Goal: Task Accomplishment & Management: Use online tool/utility

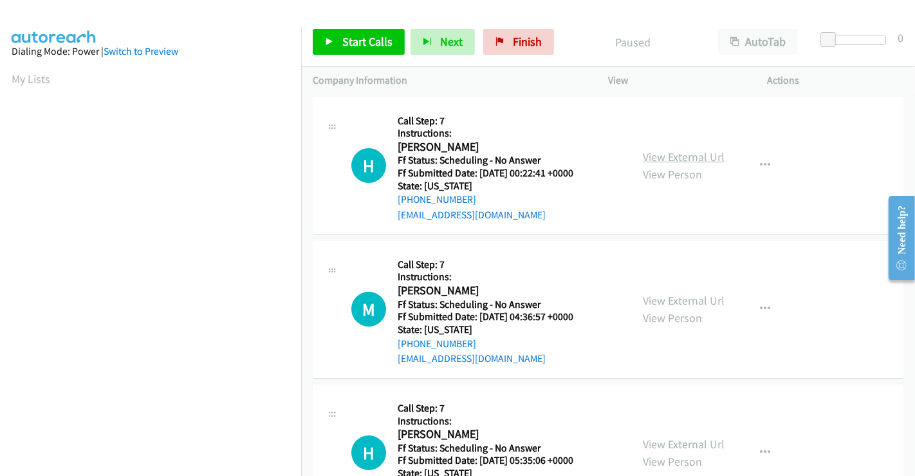
click at [672, 154] on link "View External Url" at bounding box center [684, 156] width 82 height 15
click at [685, 302] on link "View External Url" at bounding box center [684, 300] width 82 height 15
click at [676, 443] on link "View External Url" at bounding box center [684, 443] width 82 height 15
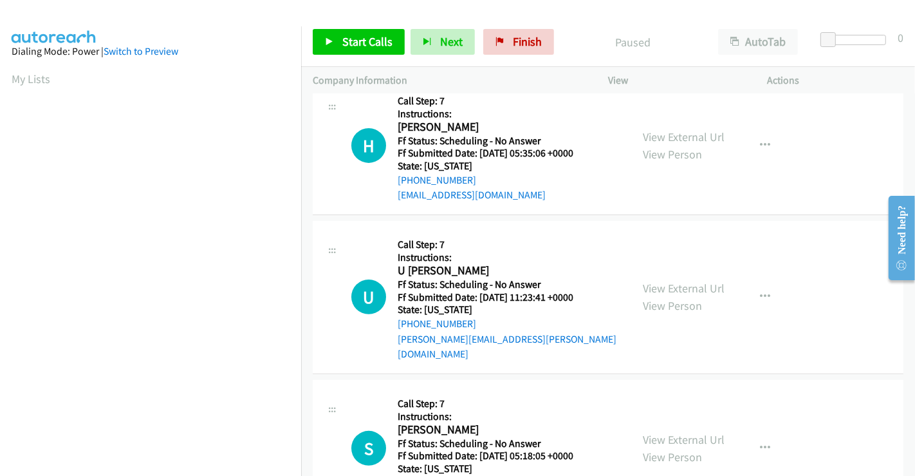
scroll to position [357, 0]
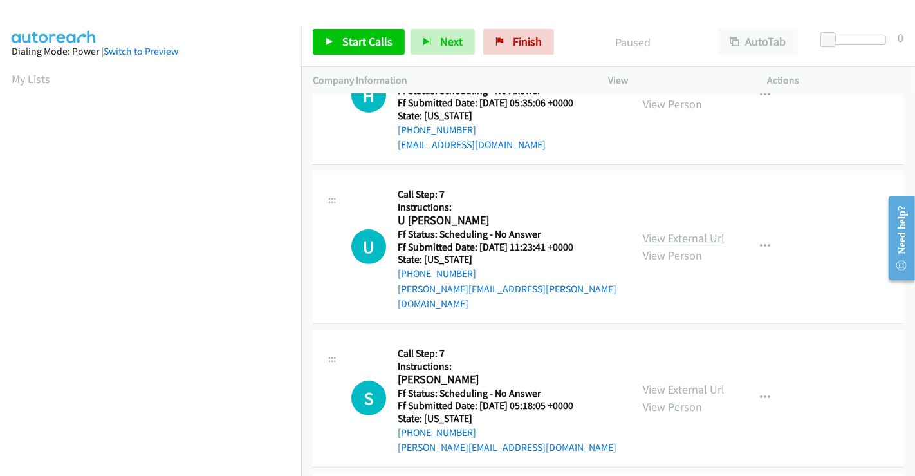
click at [678, 230] on link "View External Url" at bounding box center [684, 237] width 82 height 15
click at [672, 382] on link "View External Url" at bounding box center [684, 389] width 82 height 15
click at [529, 37] on span "Finish" at bounding box center [527, 41] width 29 height 15
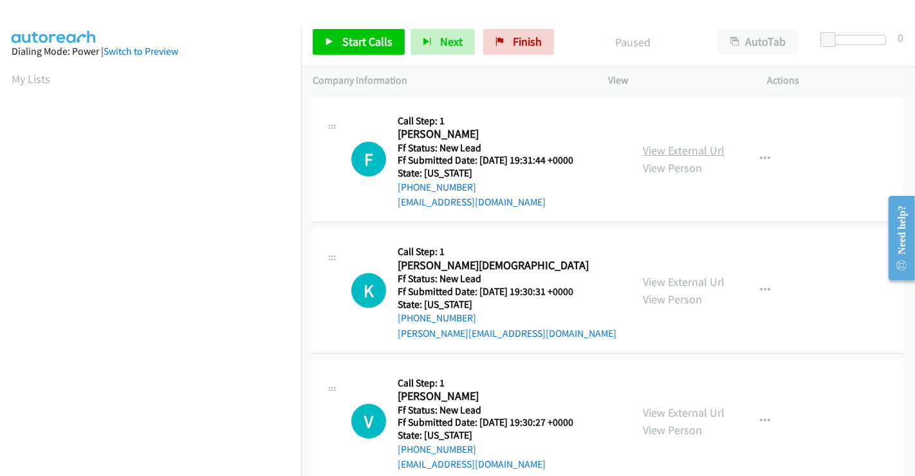
click at [696, 153] on link "View External Url" at bounding box center [684, 150] width 82 height 15
click at [700, 283] on link "View External Url" at bounding box center [684, 281] width 82 height 15
click at [689, 409] on link "View External Url" at bounding box center [684, 412] width 82 height 15
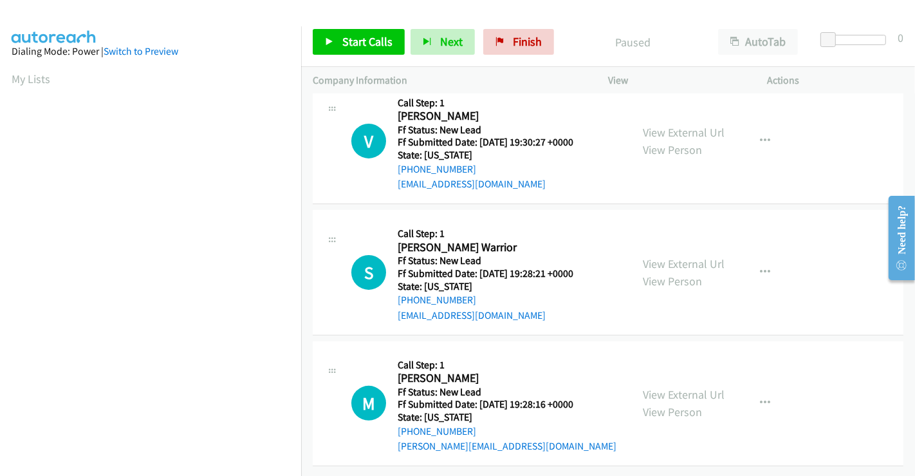
scroll to position [289, 0]
click at [692, 256] on link "View External Url" at bounding box center [684, 263] width 82 height 15
click at [671, 391] on link "View External Url" at bounding box center [684, 394] width 82 height 15
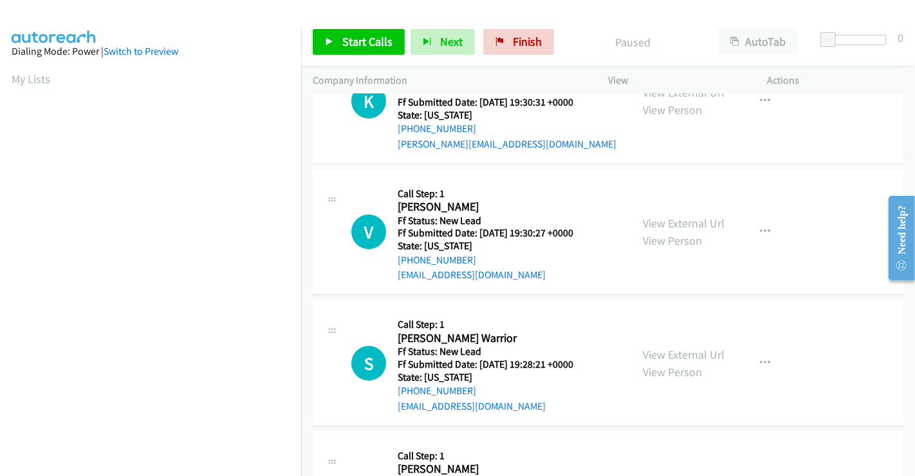
scroll to position [75, 0]
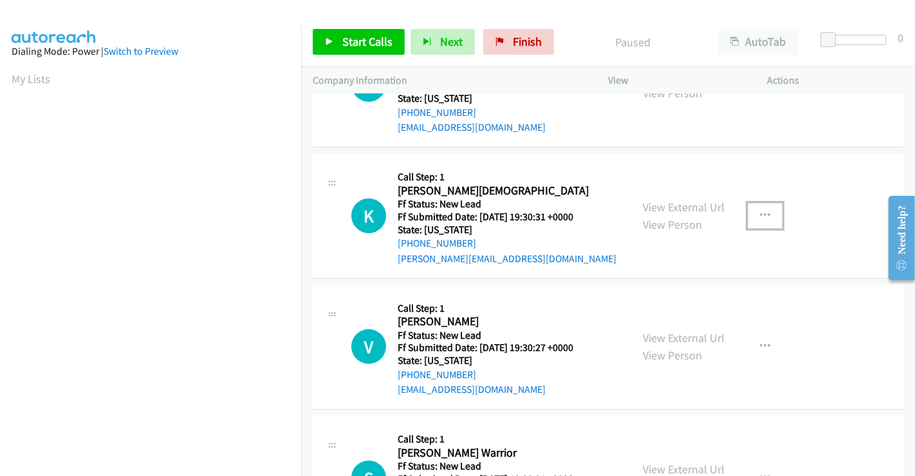
click at [760, 210] on icon "button" at bounding box center [765, 215] width 10 height 10
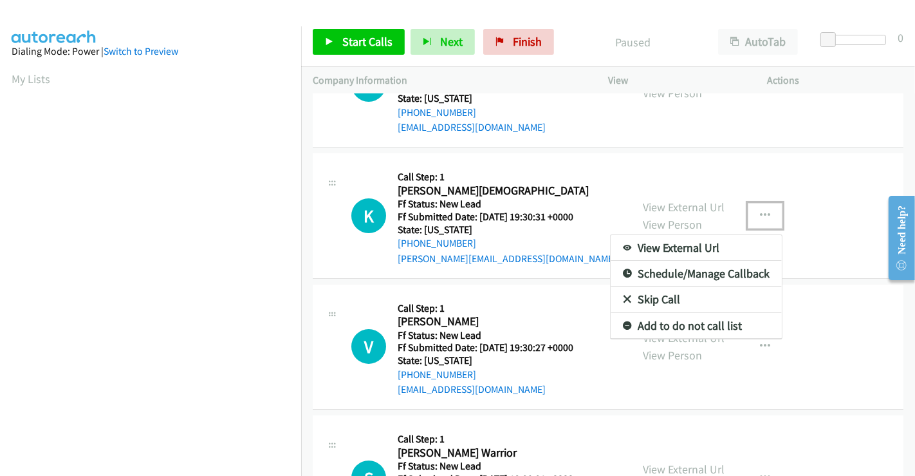
click at [645, 291] on link "Skip Call" at bounding box center [696, 299] width 171 height 26
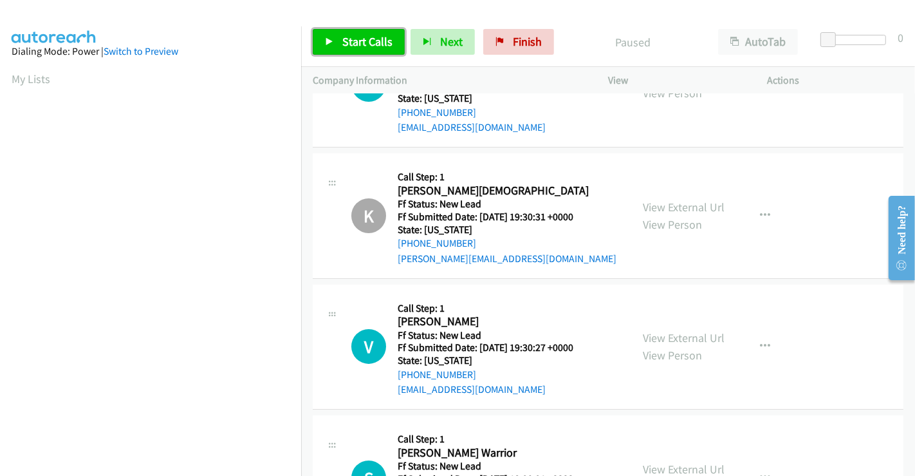
click at [376, 37] on span "Start Calls" at bounding box center [367, 41] width 50 height 15
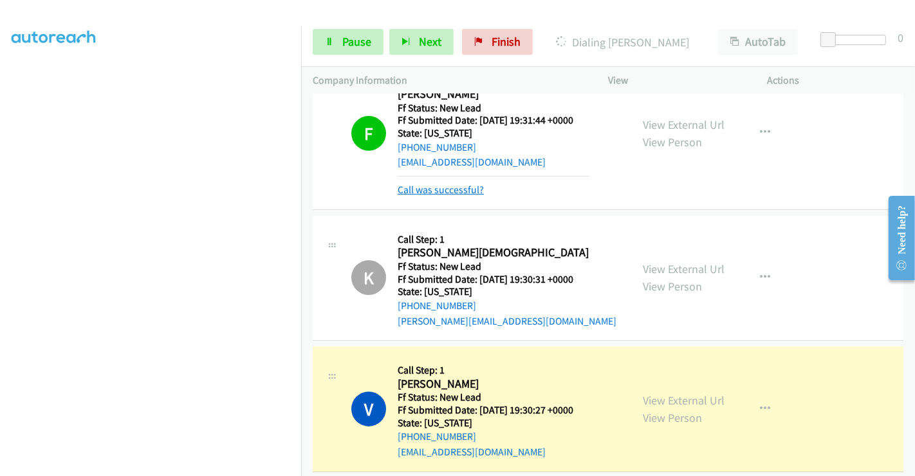
scroll to position [0, 0]
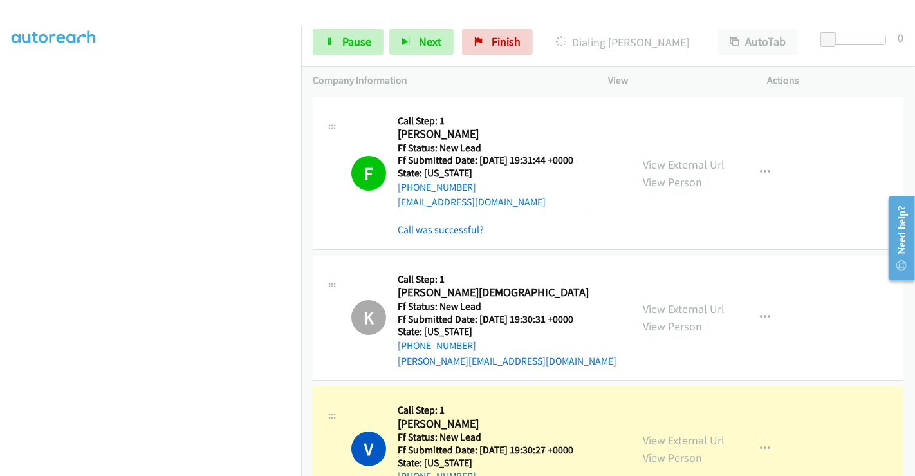
drag, startPoint x: 463, startPoint y: 230, endPoint x: 458, endPoint y: 227, distance: 7.0
click at [463, 230] on link "Call was successful?" at bounding box center [441, 229] width 86 height 12
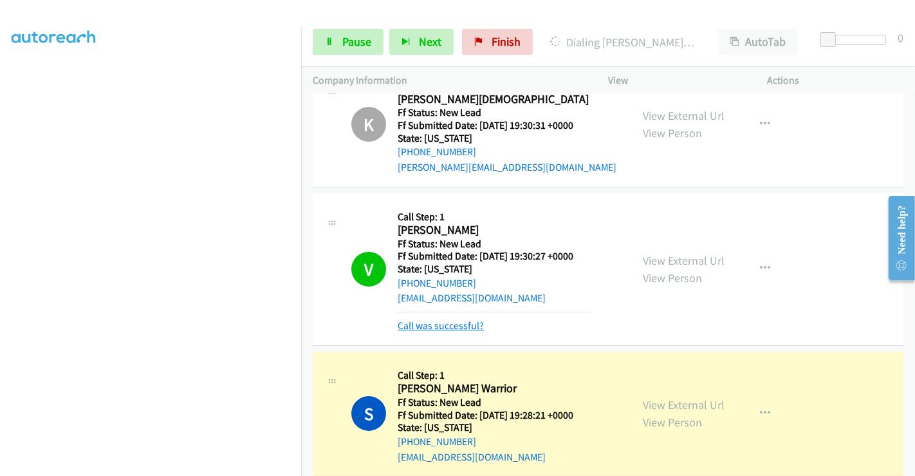
scroll to position [286, 0]
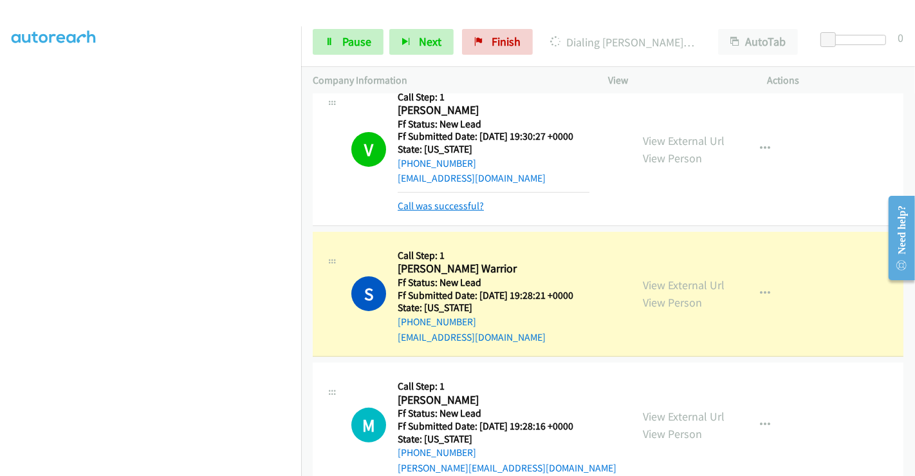
click at [456, 205] on link "Call was successful?" at bounding box center [441, 205] width 86 height 12
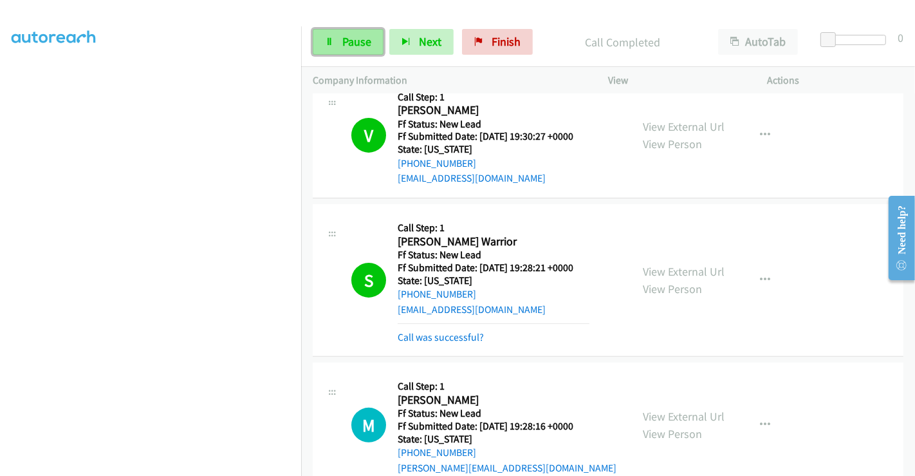
click at [356, 42] on span "Pause" at bounding box center [356, 41] width 29 height 15
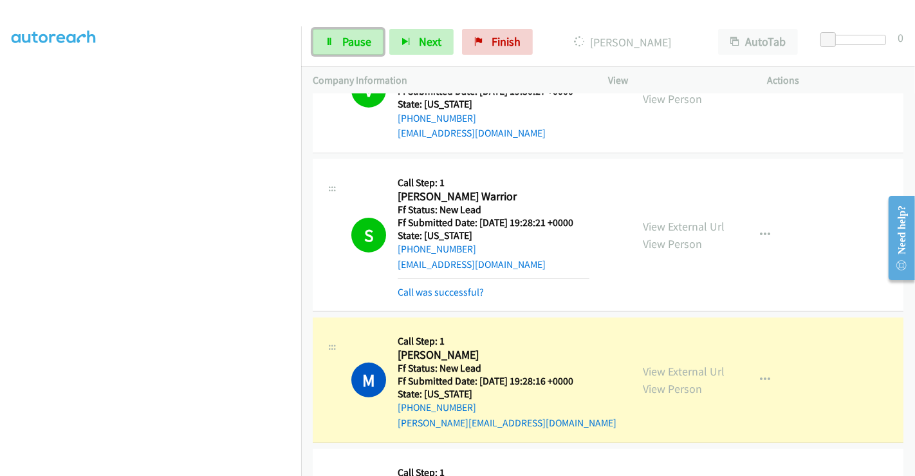
scroll to position [429, 0]
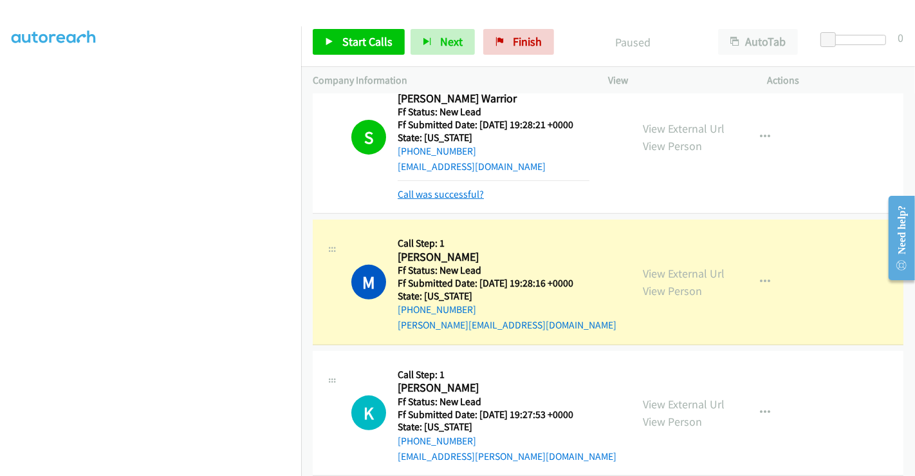
click at [439, 194] on link "Call was successful?" at bounding box center [441, 194] width 86 height 12
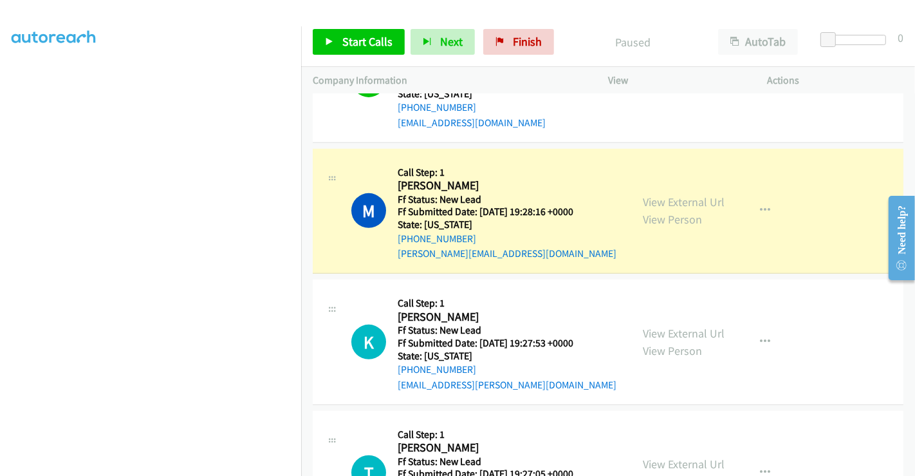
scroll to position [324, 0]
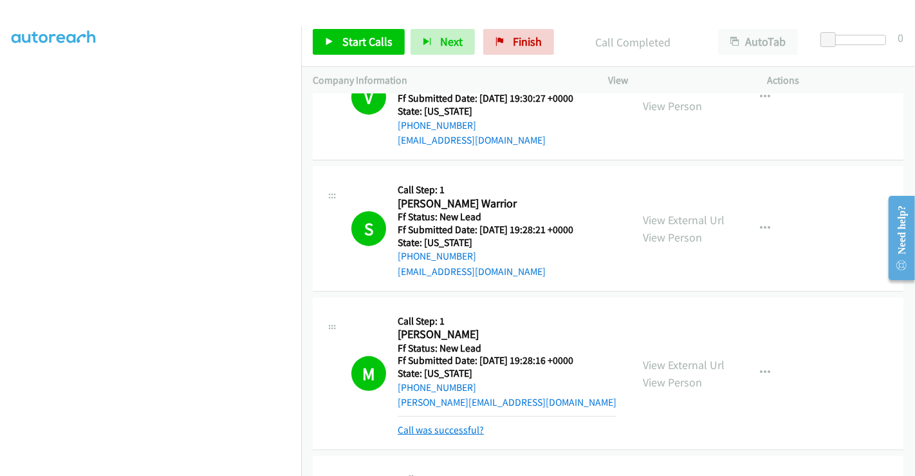
click at [466, 434] on link "Call was successful?" at bounding box center [441, 429] width 86 height 12
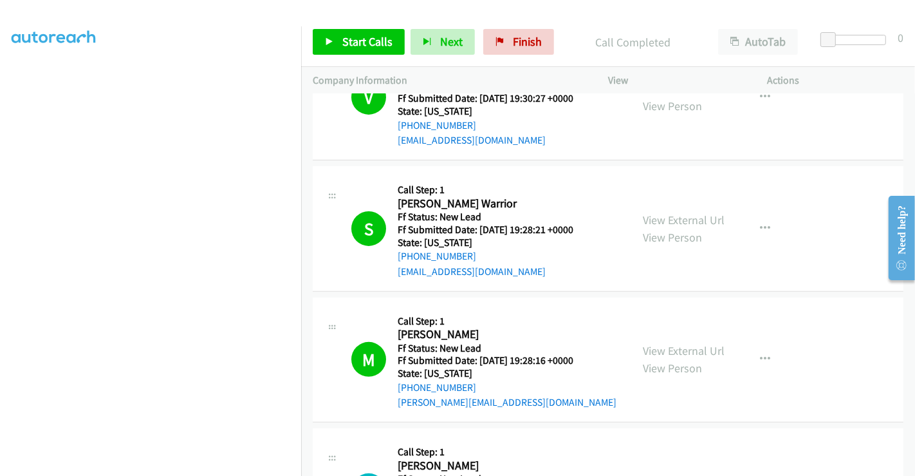
scroll to position [610, 0]
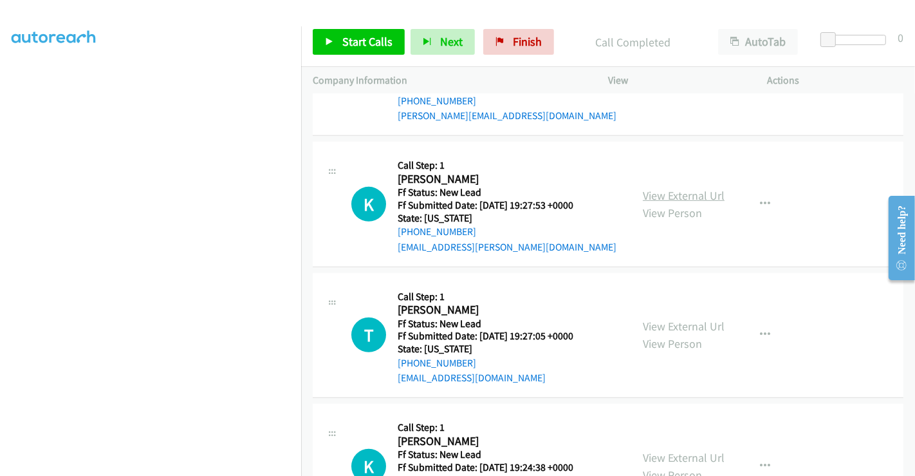
click at [672, 198] on link "View External Url" at bounding box center [684, 195] width 82 height 15
click at [695, 321] on link "View External Url" at bounding box center [684, 326] width 82 height 15
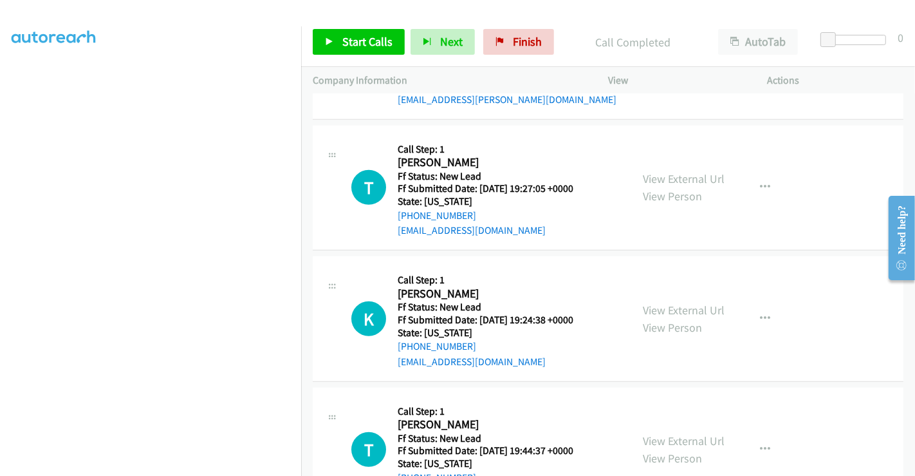
scroll to position [824, 0]
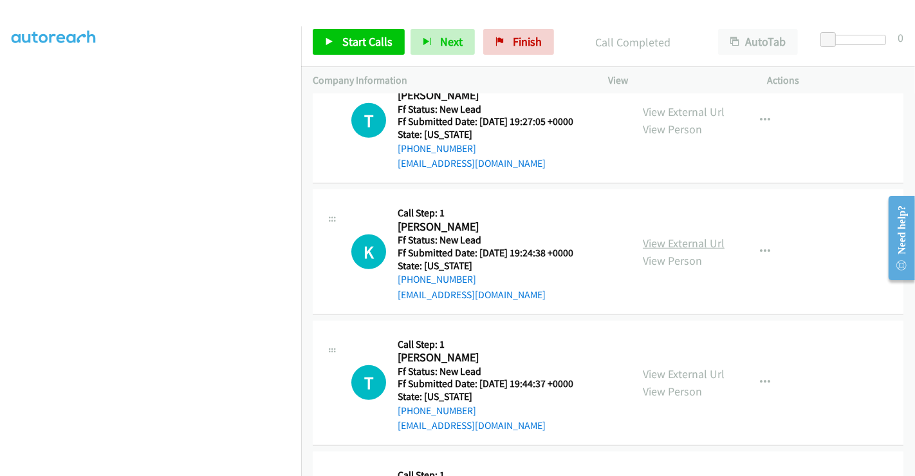
click at [672, 239] on link "View External Url" at bounding box center [684, 243] width 82 height 15
click at [683, 369] on link "View External Url" at bounding box center [684, 373] width 82 height 15
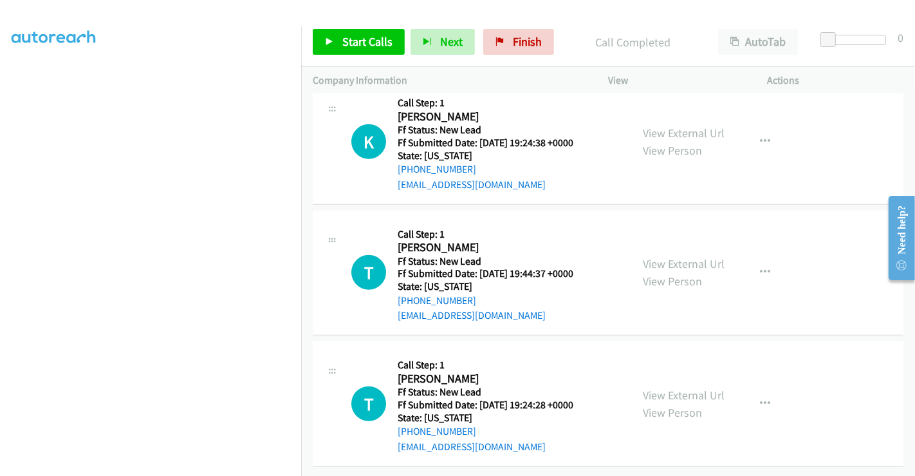
scroll to position [943, 0]
click at [685, 387] on link "View External Url" at bounding box center [684, 394] width 82 height 15
click at [360, 41] on span "Start Calls" at bounding box center [367, 41] width 50 height 15
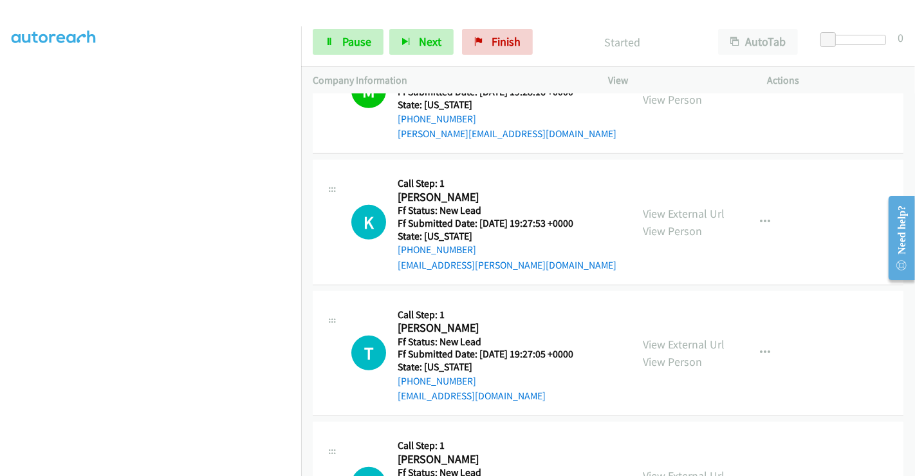
scroll to position [643, 0]
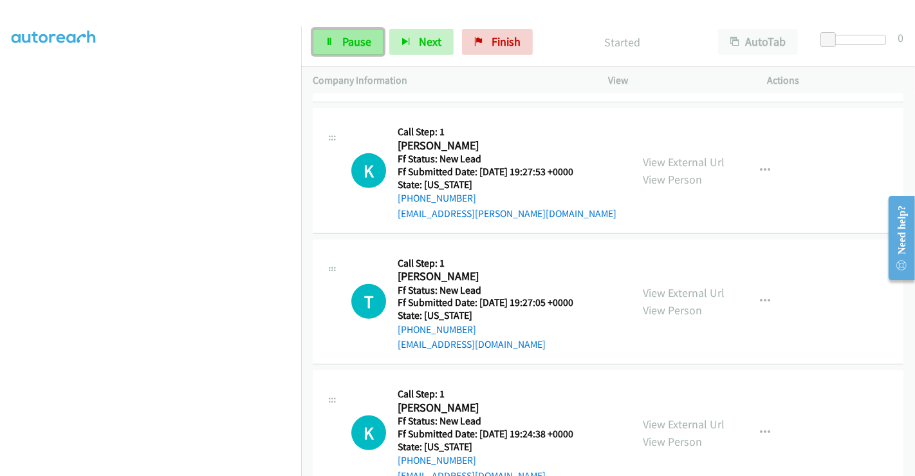
click at [364, 43] on span "Pause" at bounding box center [356, 41] width 29 height 15
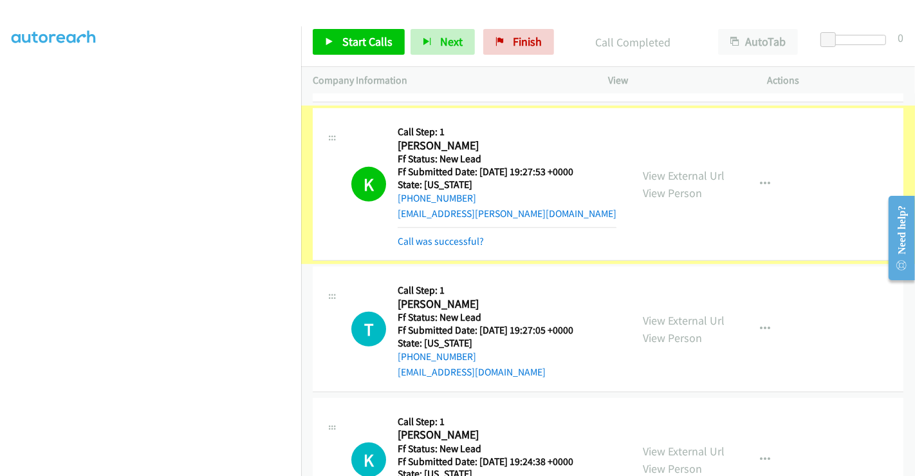
click at [450, 241] on link "Call was successful?" at bounding box center [441, 241] width 86 height 12
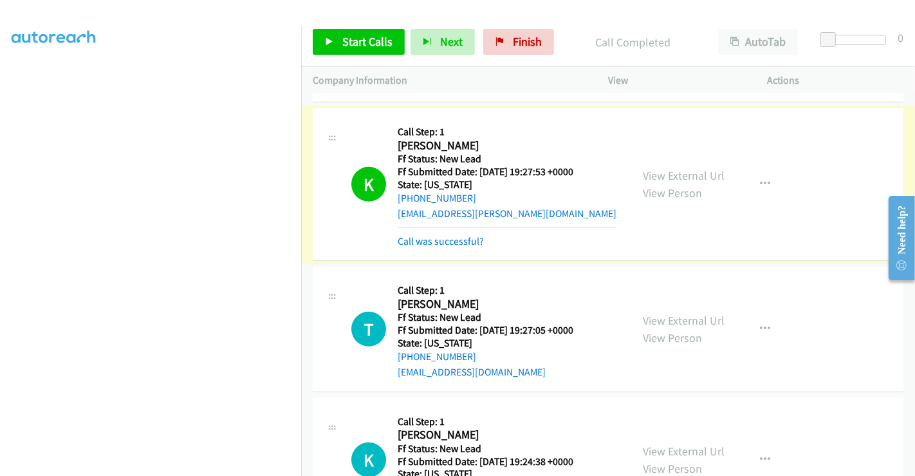
click at [450, 231] on div "K Callback Scheduled Call Step: 1 Kaitlin Eskelson America/Denver Ff Status: Ne…" at bounding box center [608, 184] width 591 height 153
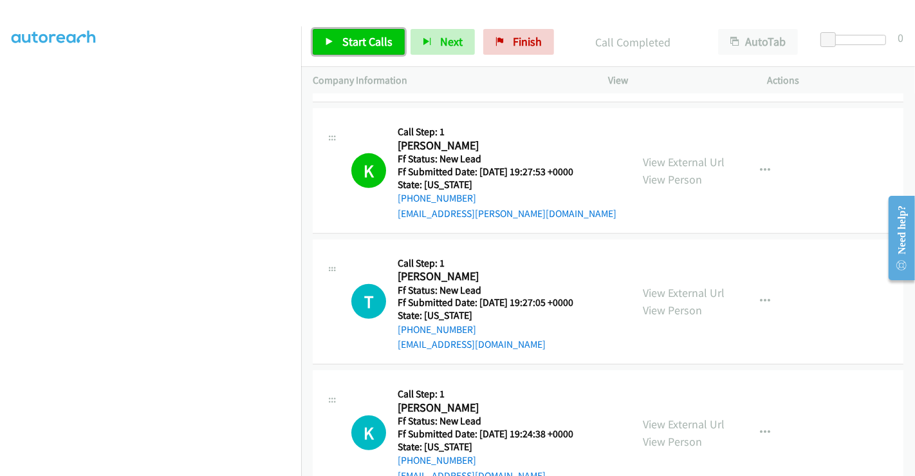
click at [345, 36] on span "Start Calls" at bounding box center [367, 41] width 50 height 15
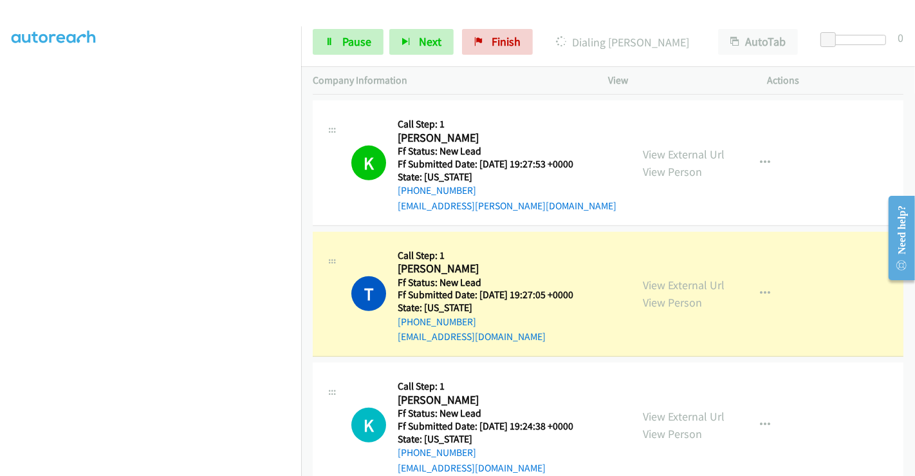
scroll to position [657, 0]
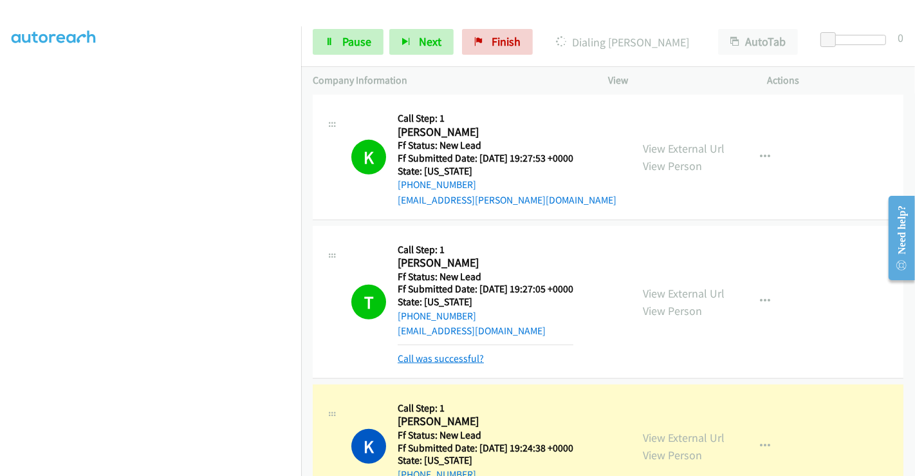
click at [443, 357] on link "Call was successful?" at bounding box center [441, 358] width 86 height 12
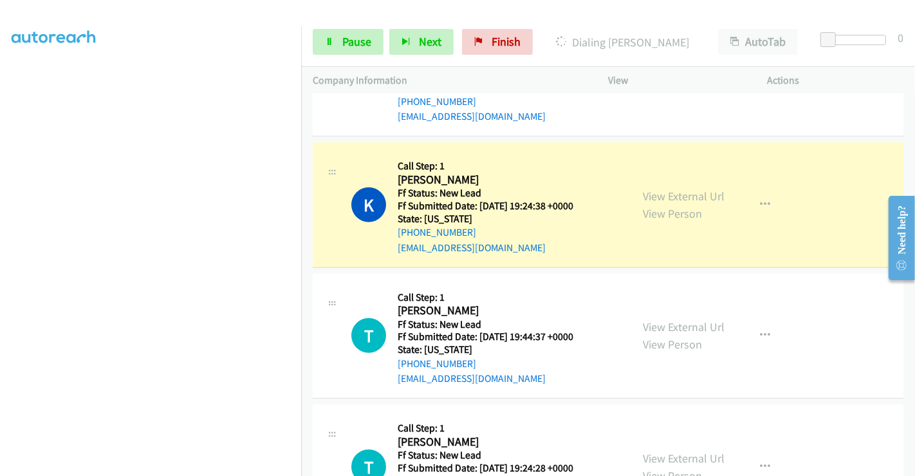
scroll to position [943, 0]
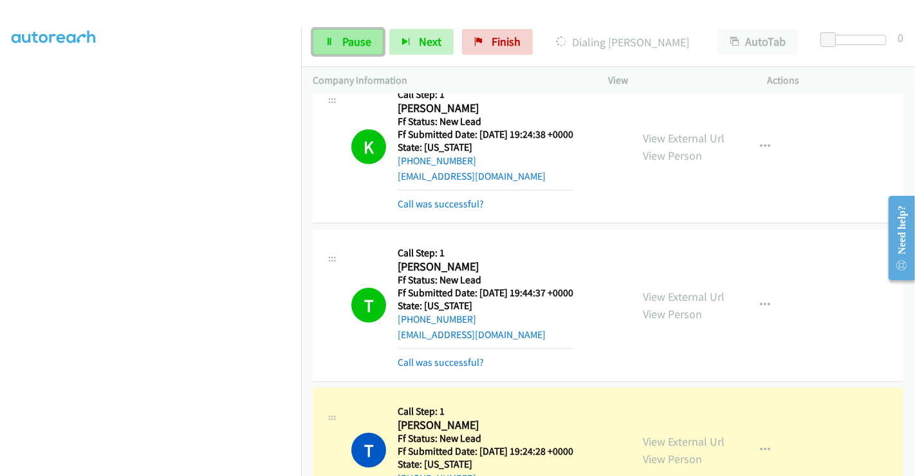
click at [347, 42] on span "Pause" at bounding box center [356, 41] width 29 height 15
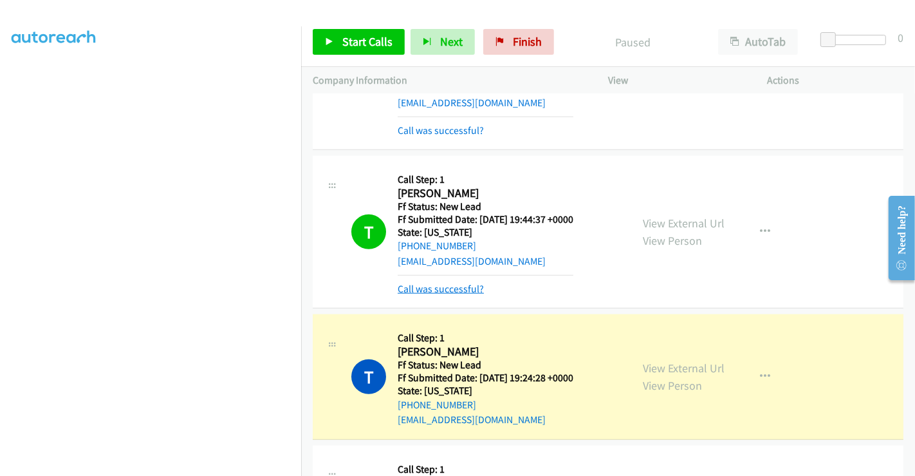
scroll to position [1086, 0]
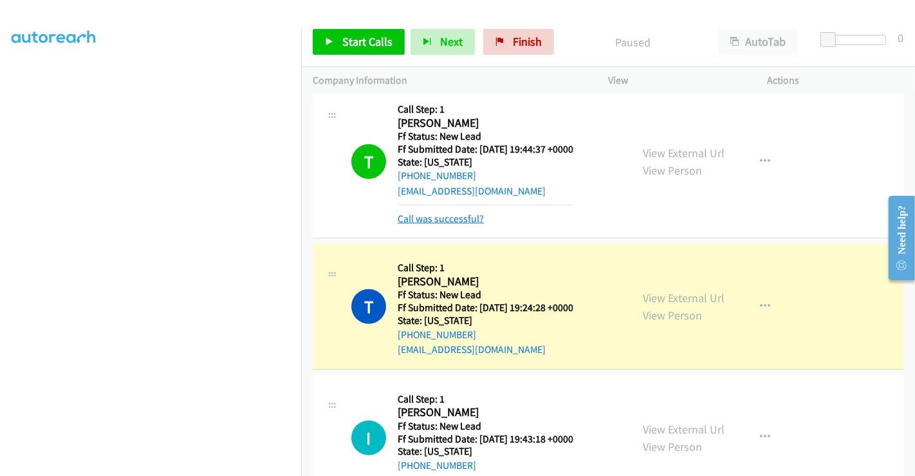
click at [446, 212] on link "Call was successful?" at bounding box center [441, 218] width 86 height 12
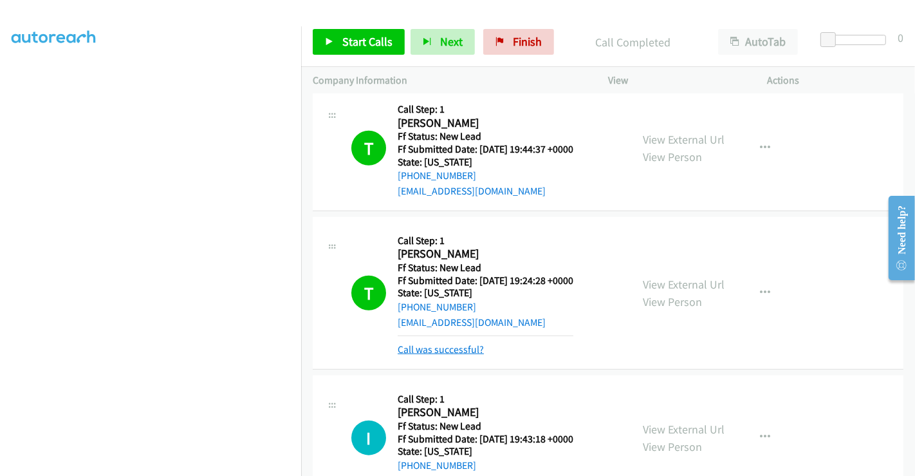
click at [458, 343] on link "Call was successful?" at bounding box center [441, 349] width 86 height 12
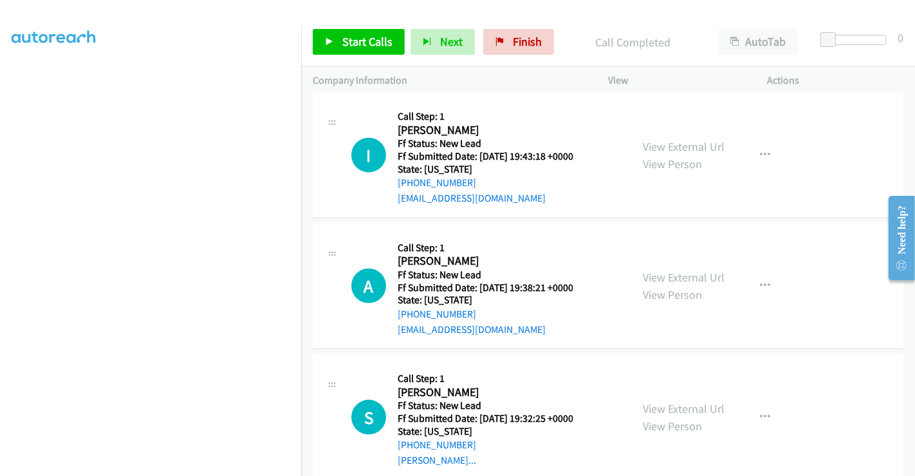
scroll to position [1362, 0]
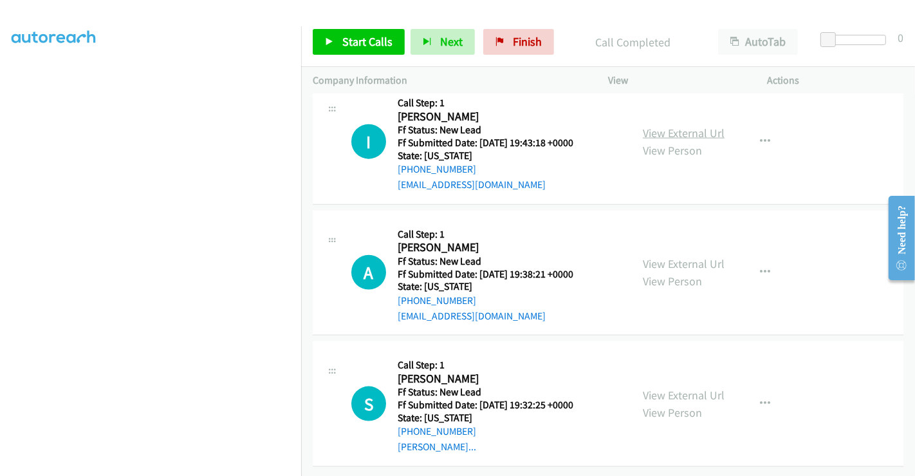
click at [685, 125] on link "View External Url" at bounding box center [684, 132] width 82 height 15
click at [678, 256] on link "View External Url" at bounding box center [684, 263] width 82 height 15
click at [661, 387] on link "View External Url" at bounding box center [684, 394] width 82 height 15
click at [344, 44] on span "Start Calls" at bounding box center [367, 41] width 50 height 15
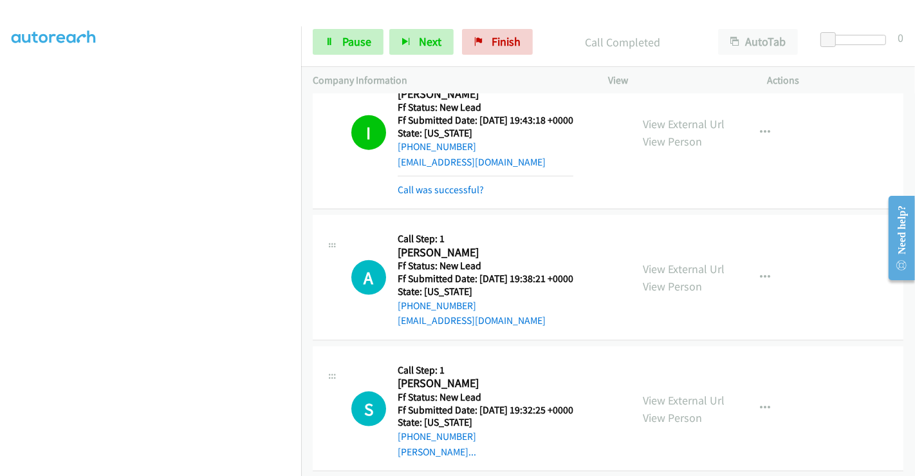
scroll to position [1390, 0]
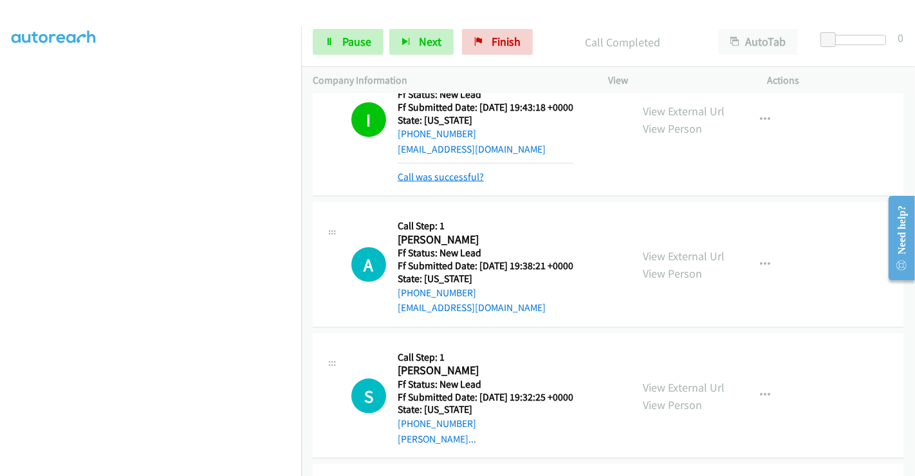
click at [461, 171] on link "Call was successful?" at bounding box center [441, 177] width 86 height 12
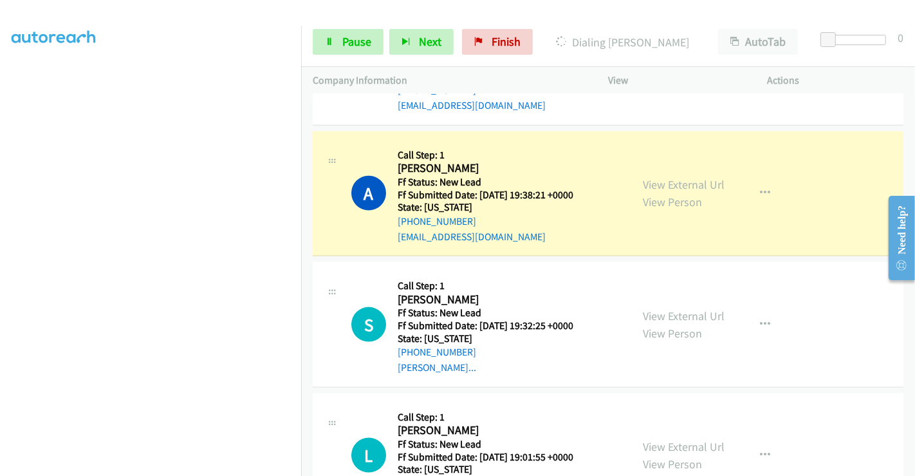
scroll to position [1493, 0]
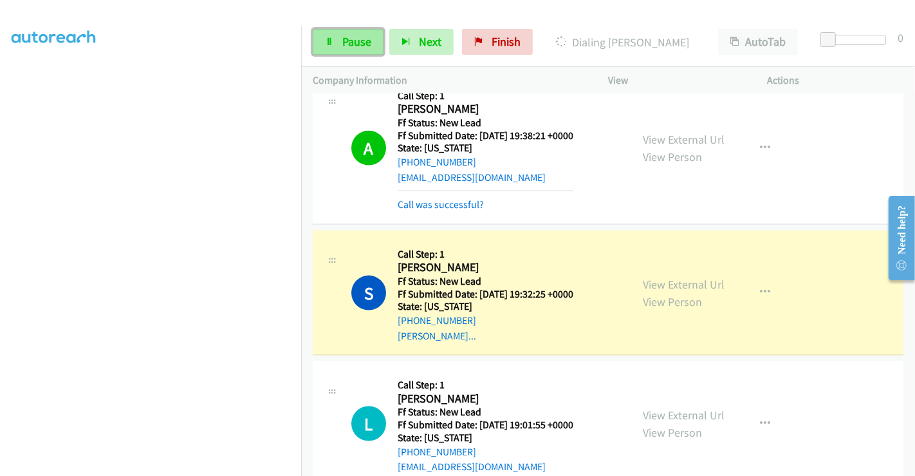
click at [351, 42] on span "Pause" at bounding box center [356, 41] width 29 height 15
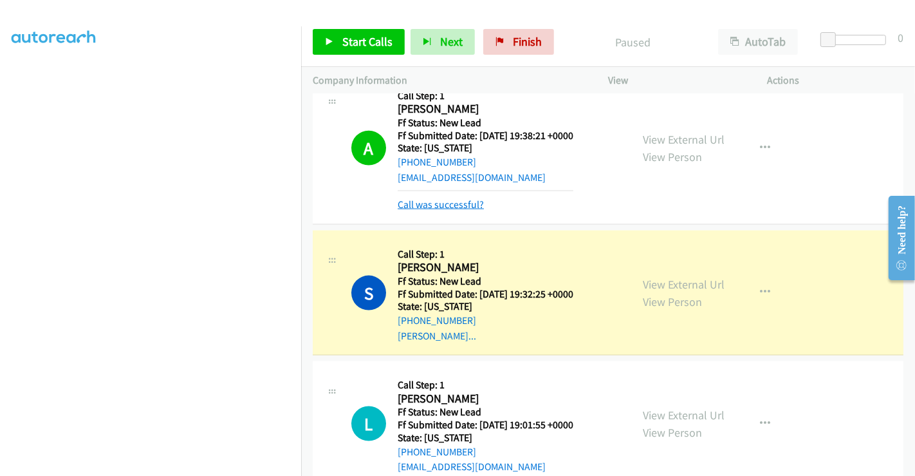
click at [465, 203] on link "Call was successful?" at bounding box center [441, 204] width 86 height 12
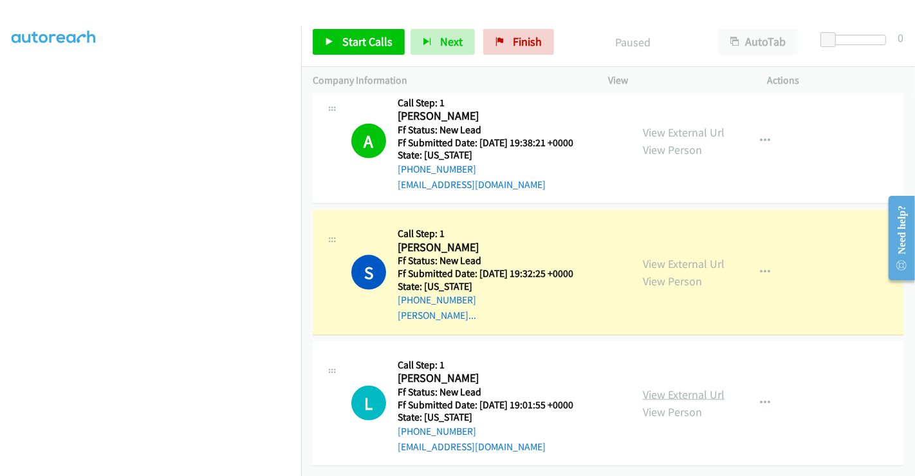
click at [660, 387] on link "View External Url" at bounding box center [684, 394] width 82 height 15
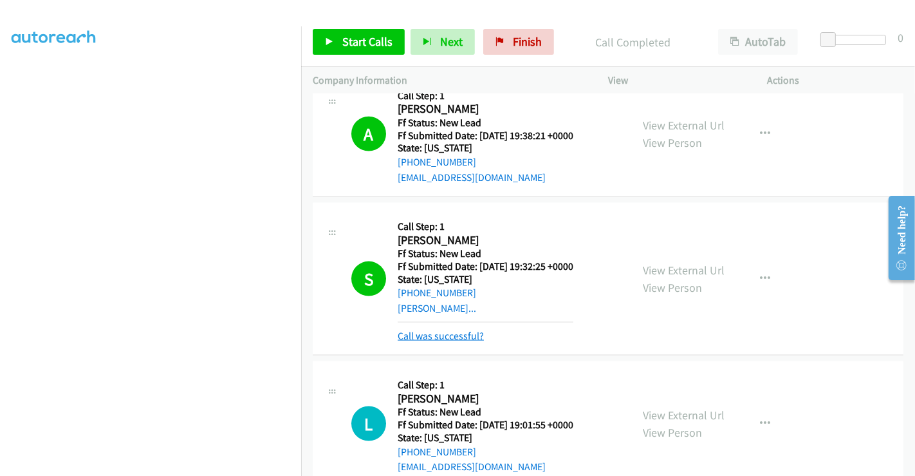
click at [449, 335] on link "Call was successful?" at bounding box center [441, 335] width 86 height 12
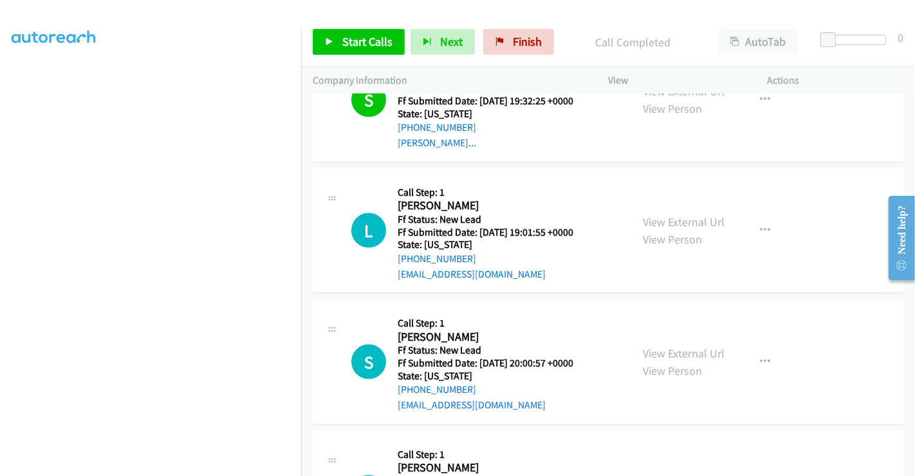
scroll to position [1587, 0]
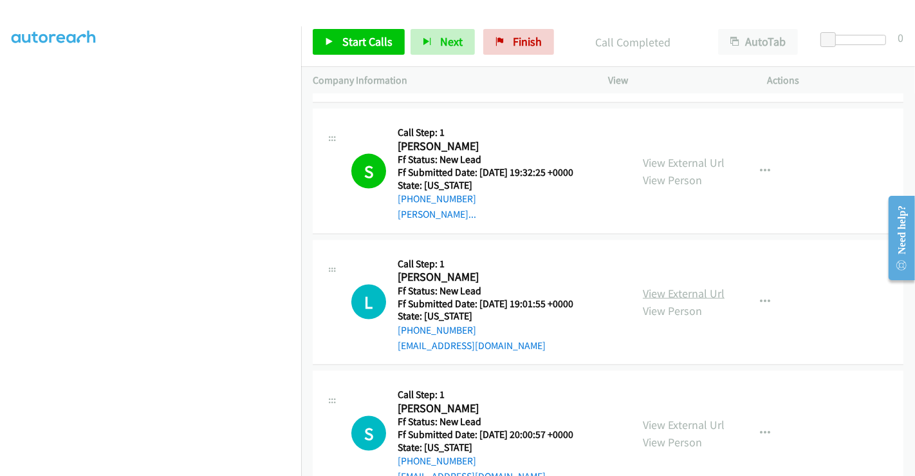
click at [661, 290] on link "View External Url" at bounding box center [684, 293] width 82 height 15
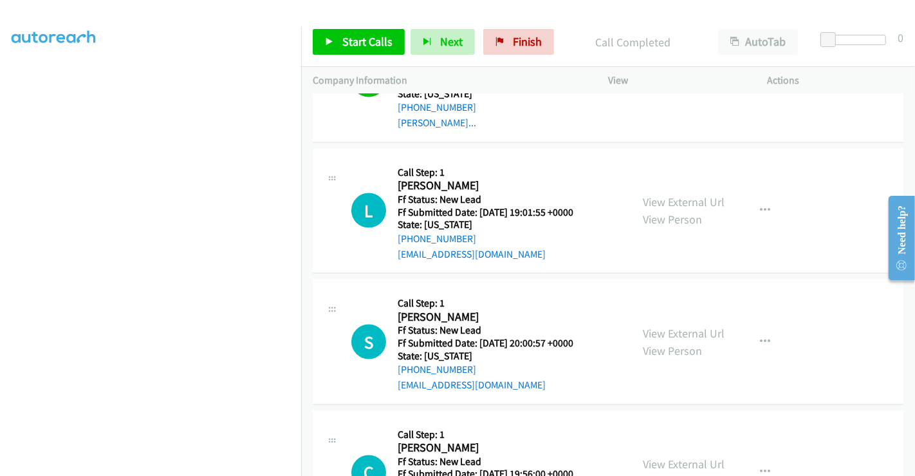
scroll to position [1730, 0]
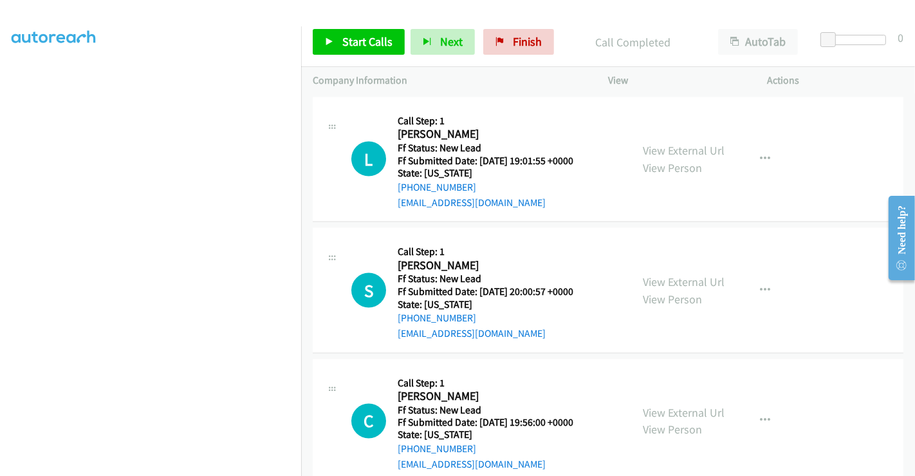
click at [671, 273] on div "View External Url View Person" at bounding box center [684, 290] width 82 height 35
click at [672, 280] on link "View External Url" at bounding box center [684, 281] width 82 height 15
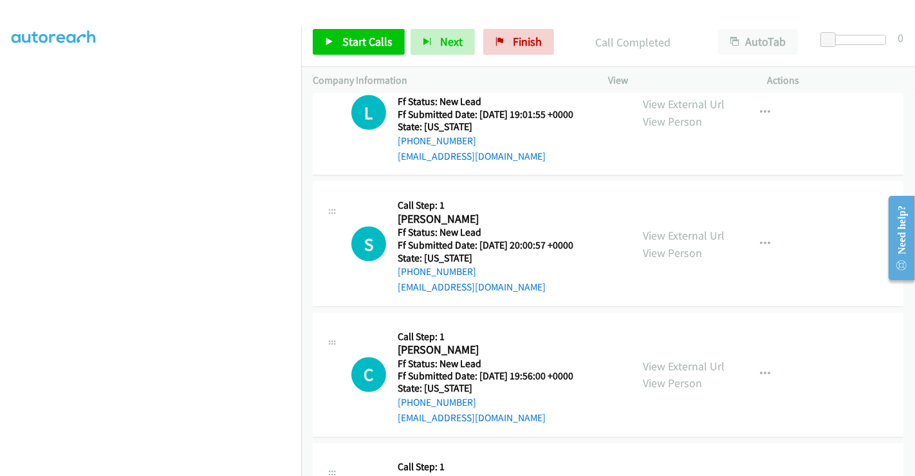
scroll to position [1945, 0]
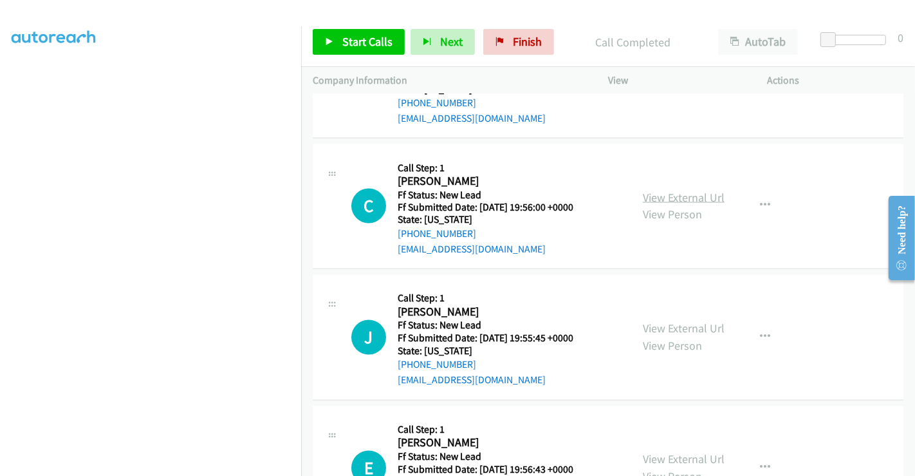
click at [669, 194] on link "View External Url" at bounding box center [684, 197] width 82 height 15
click at [669, 322] on link "View External Url" at bounding box center [684, 328] width 82 height 15
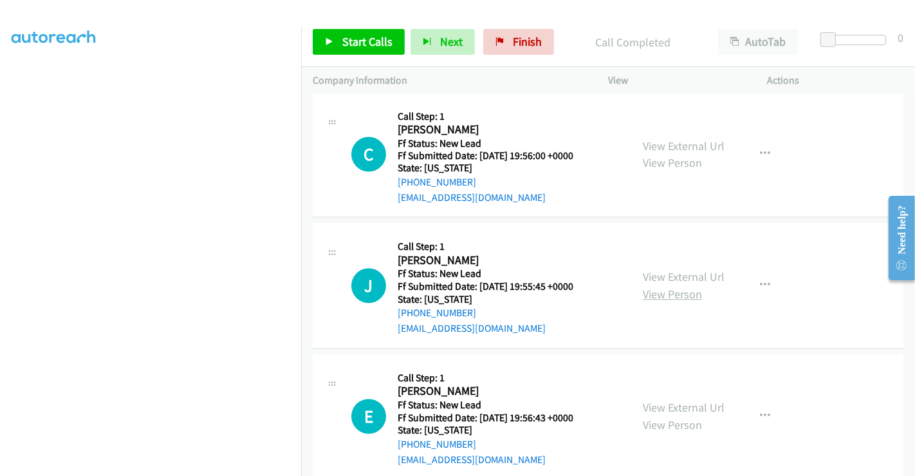
scroll to position [2016, 0]
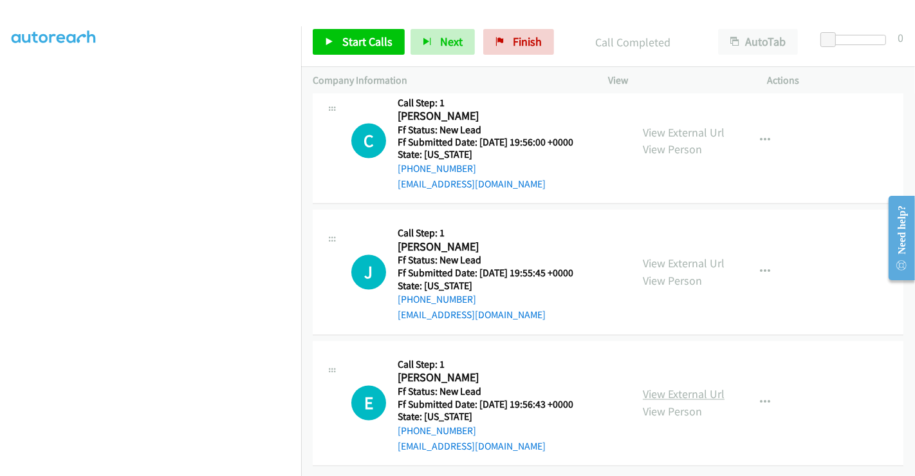
click at [683, 387] on link "View External Url" at bounding box center [684, 394] width 82 height 15
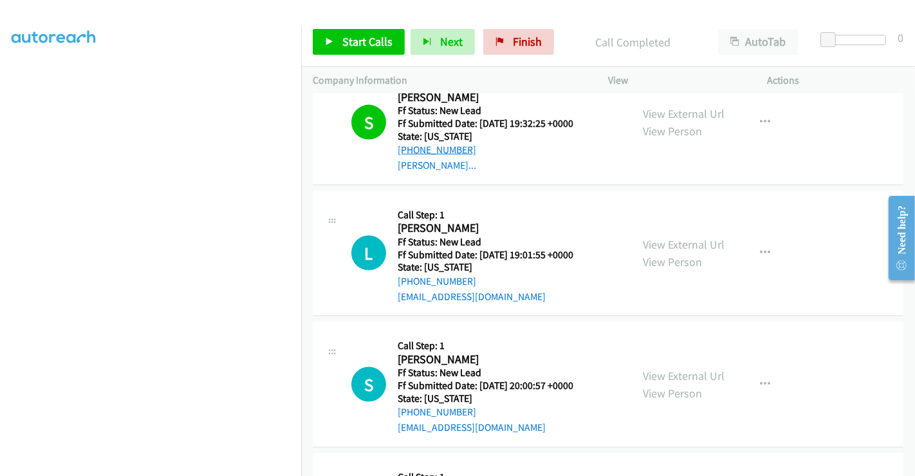
scroll to position [1658, 0]
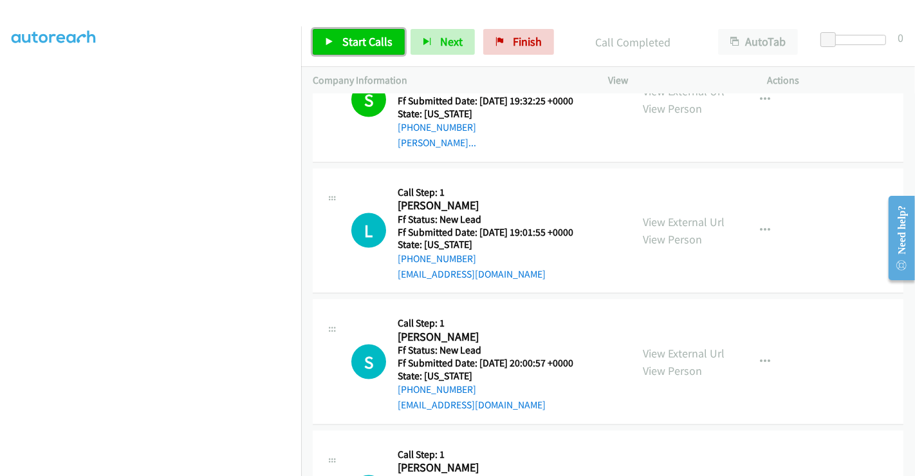
click at [371, 39] on span "Start Calls" at bounding box center [367, 41] width 50 height 15
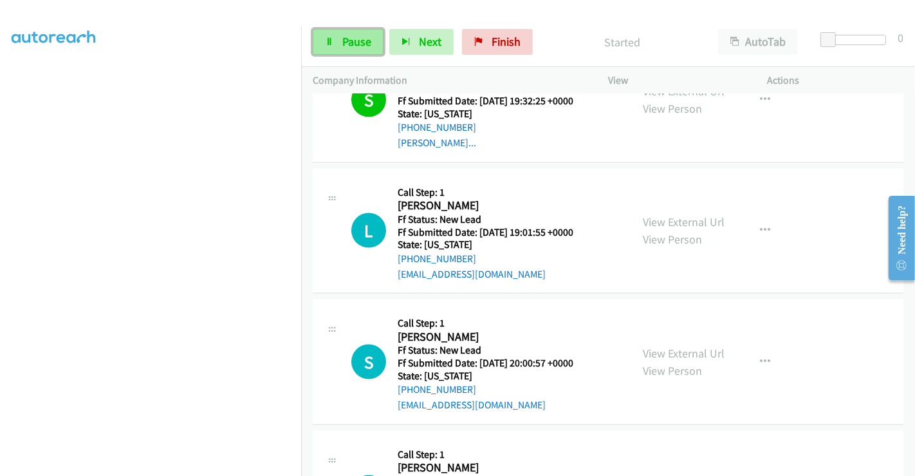
click at [333, 39] on link "Pause" at bounding box center [348, 42] width 71 height 26
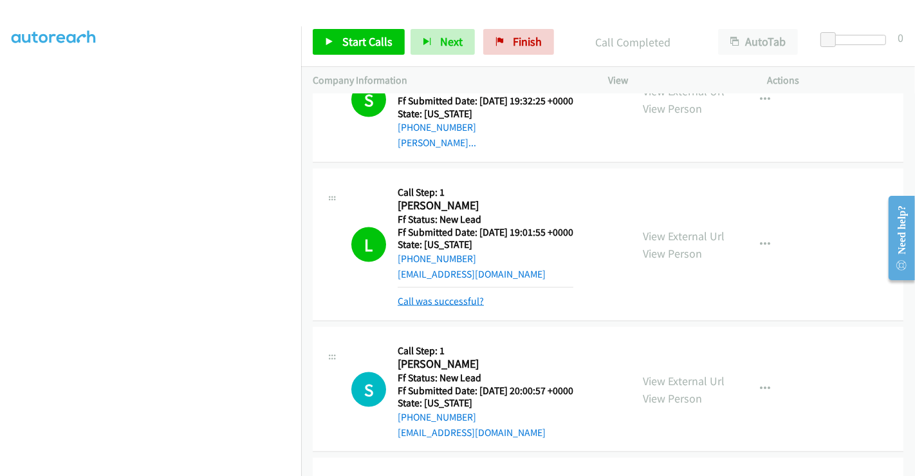
click at [448, 299] on link "Call was successful?" at bounding box center [441, 301] width 86 height 12
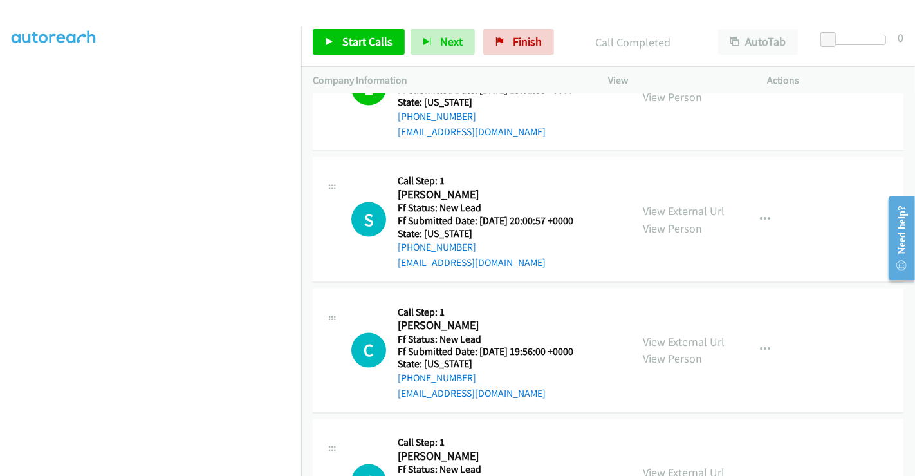
scroll to position [1802, 0]
click at [355, 50] on link "Start Calls" at bounding box center [359, 42] width 92 height 26
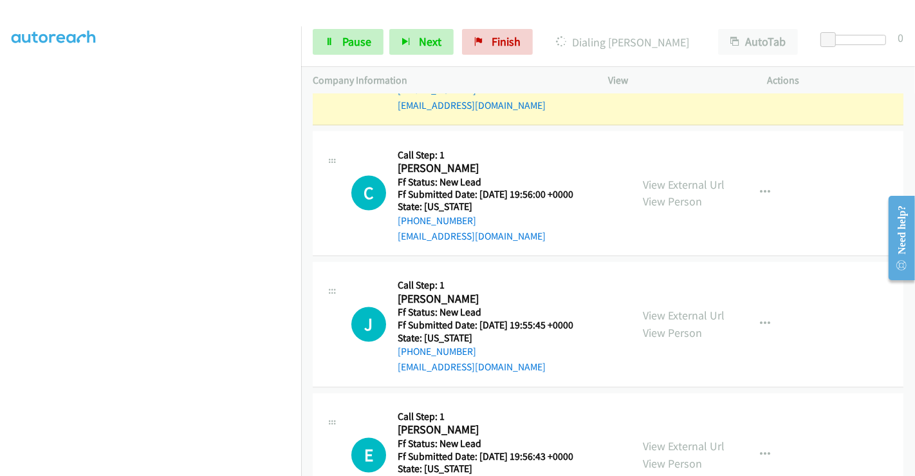
scroll to position [2147, 0]
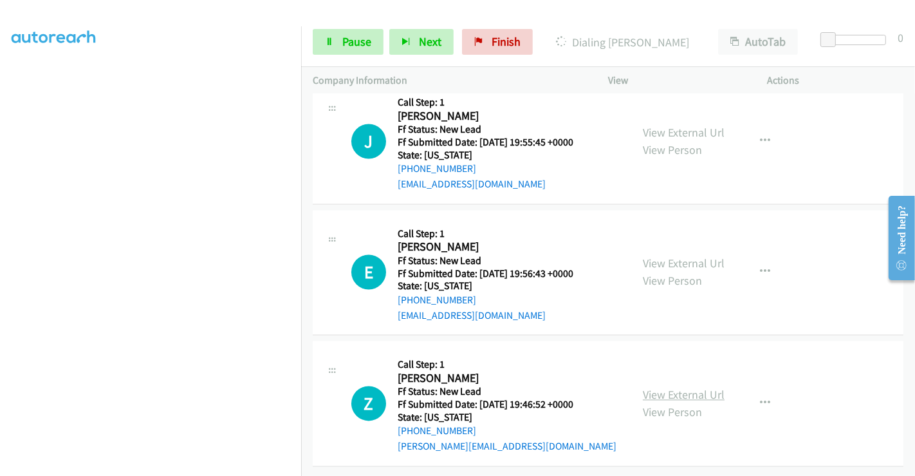
click at [694, 387] on link "View External Url" at bounding box center [684, 394] width 82 height 15
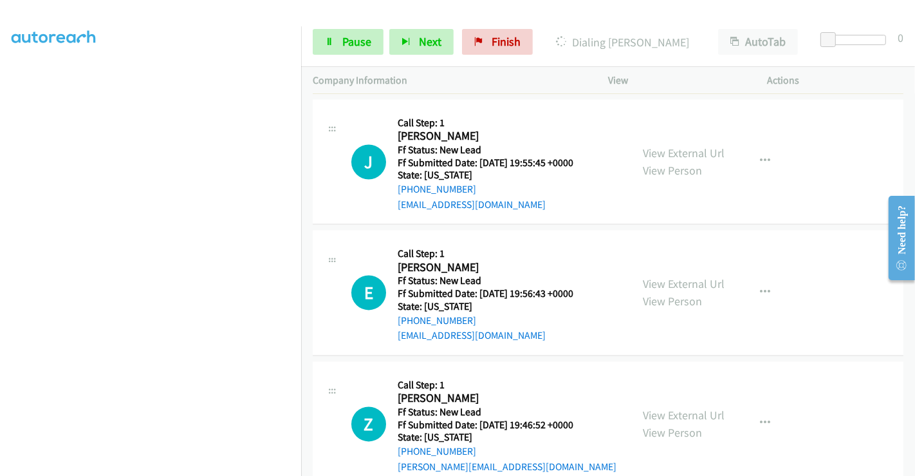
scroll to position [2174, 0]
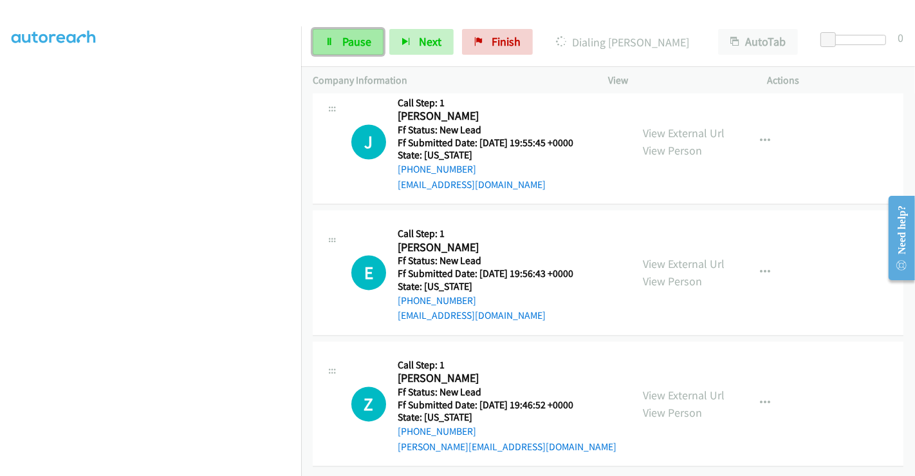
click at [344, 41] on span "Pause" at bounding box center [356, 41] width 29 height 15
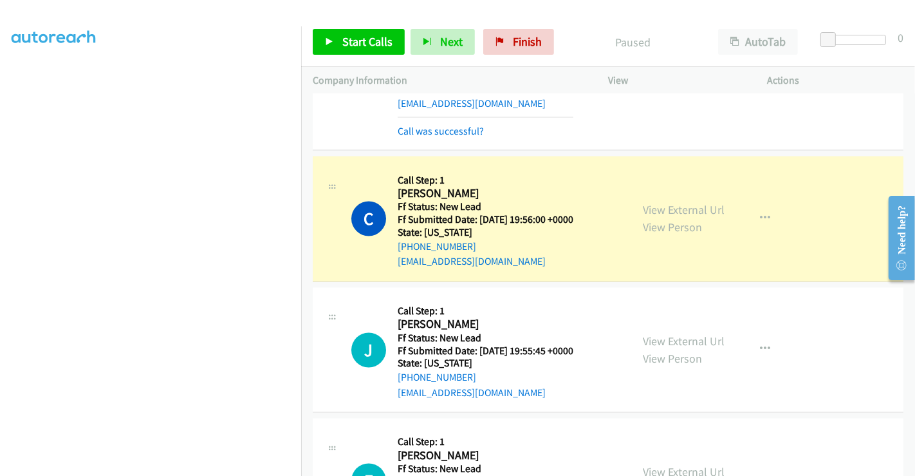
scroll to position [1745, 0]
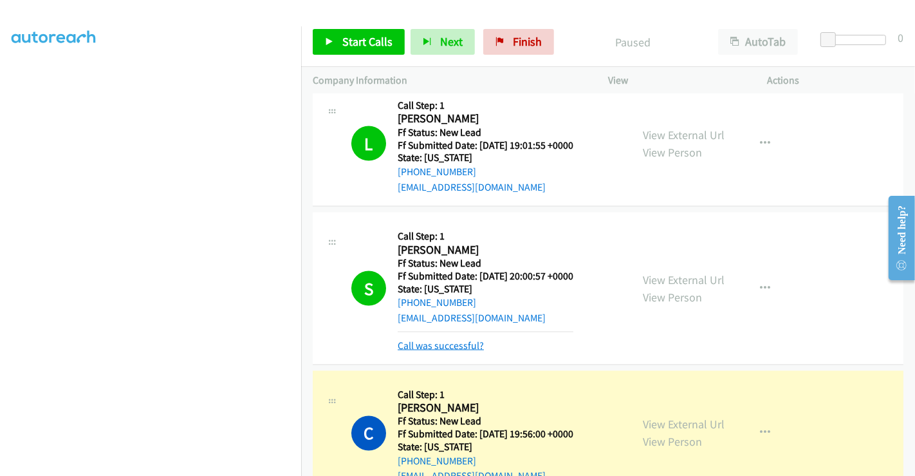
click at [447, 339] on link "Call was successful?" at bounding box center [441, 345] width 86 height 12
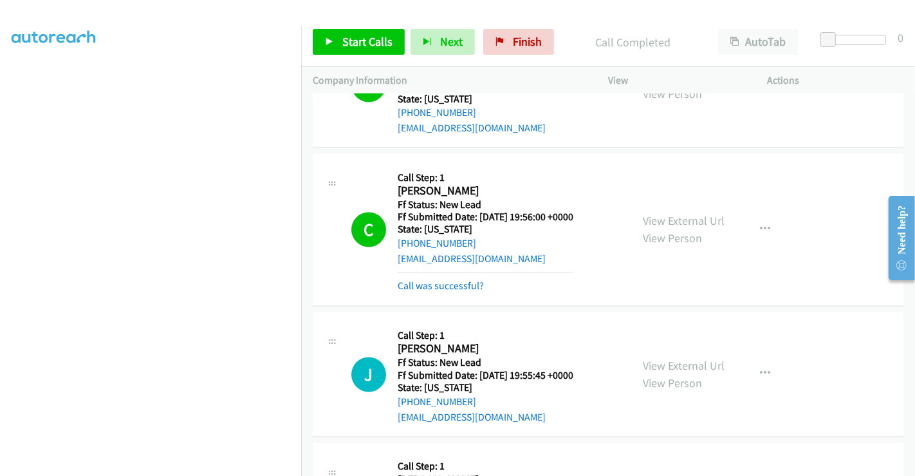
scroll to position [2004, 0]
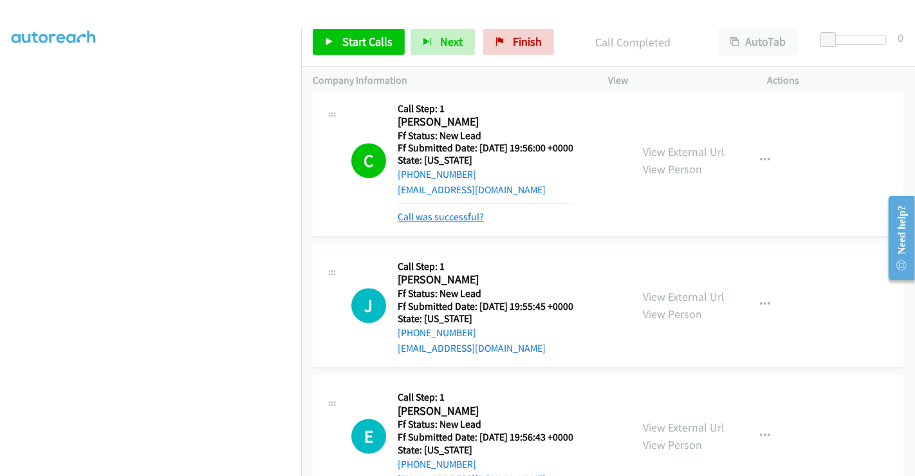
click at [445, 211] on link "Call was successful?" at bounding box center [441, 217] width 86 height 12
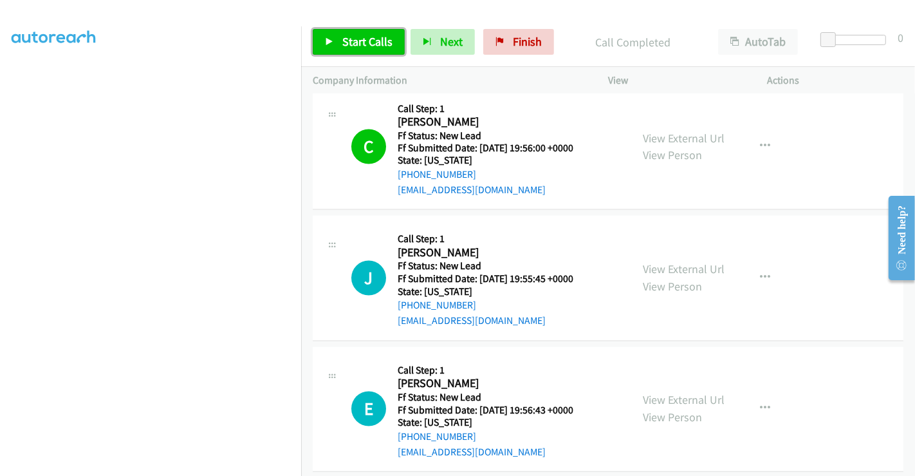
click at [362, 40] on span "Start Calls" at bounding box center [367, 41] width 50 height 15
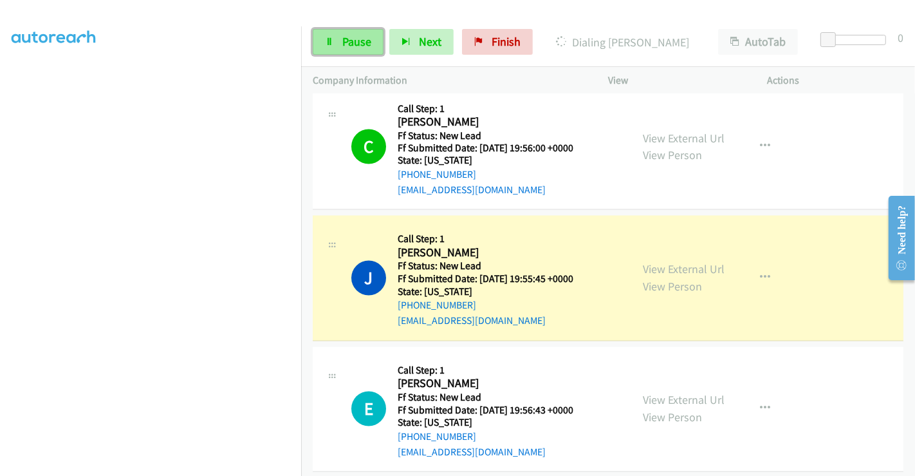
click at [353, 41] on span "Pause" at bounding box center [356, 41] width 29 height 15
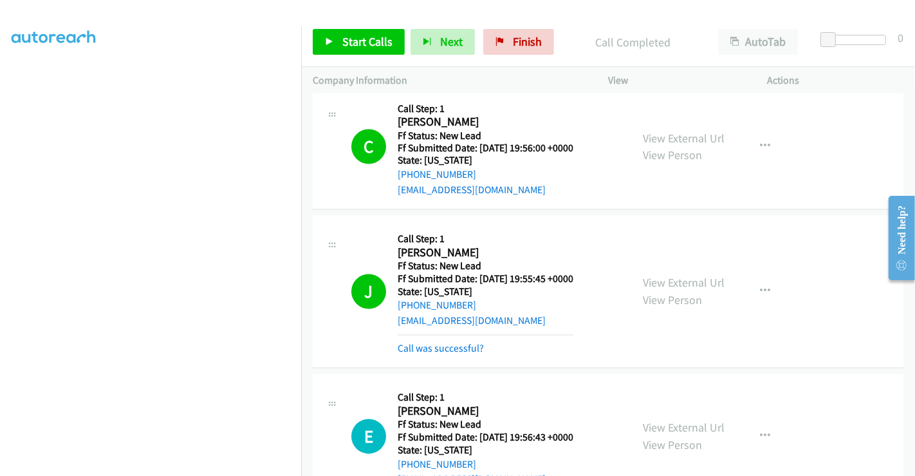
scroll to position [248, 0]
click at [459, 343] on link "Call was successful?" at bounding box center [441, 348] width 86 height 12
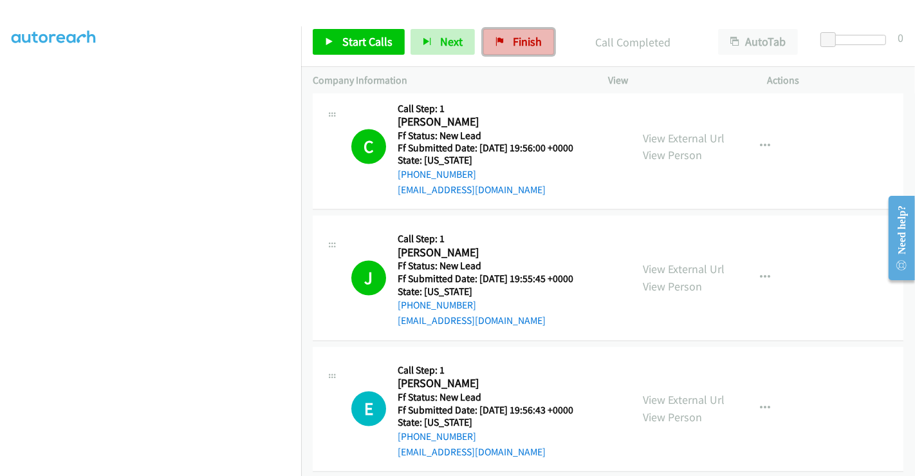
click at [517, 39] on span "Finish" at bounding box center [527, 41] width 29 height 15
